Goal: Task Accomplishment & Management: Manage account settings

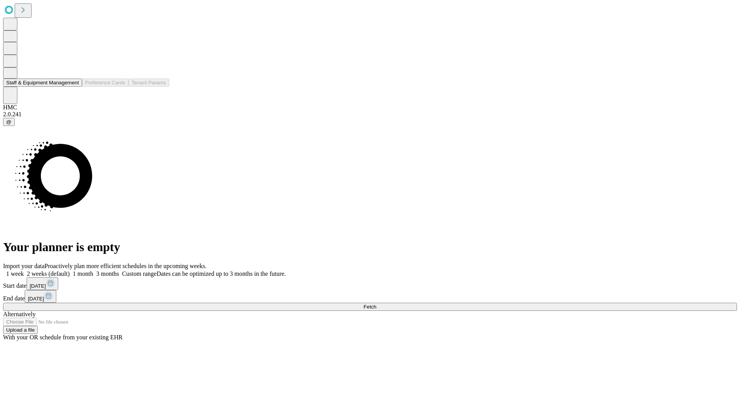
click at [72, 87] on button "Staff & Equipment Management" at bounding box center [42, 83] width 79 height 8
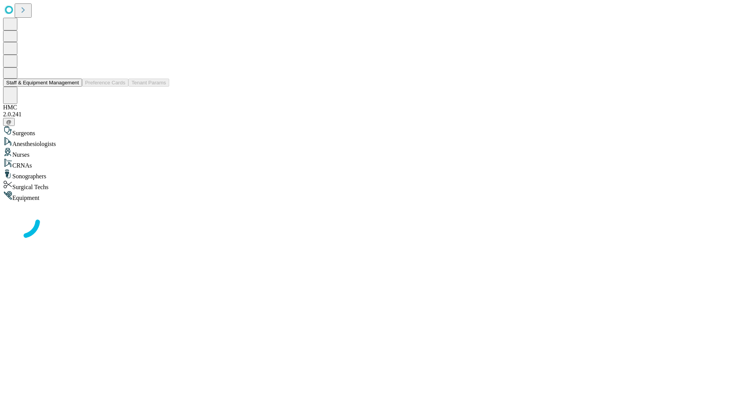
click at [74, 87] on button "Staff & Equipment Management" at bounding box center [42, 83] width 79 height 8
